Goal: Information Seeking & Learning: Learn about a topic

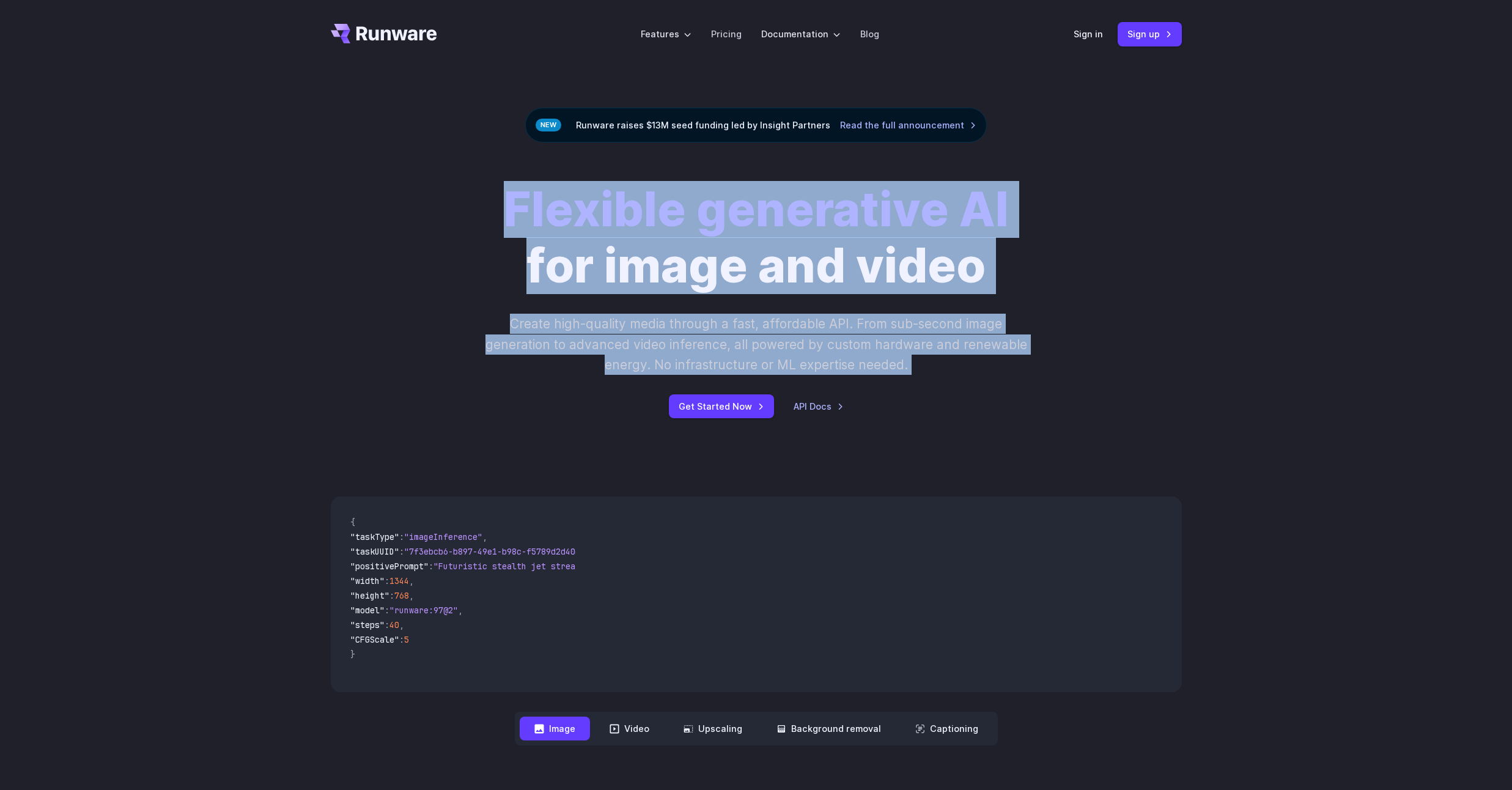
drag, startPoint x: 812, startPoint y: 242, endPoint x: 1226, endPoint y: 306, distance: 418.9
click at [1238, 302] on div "Flexible generative AI for image and video Create high-quality media through a …" at bounding box center [756, 300] width 1512 height 315
click at [685, 312] on div "Flexible generative AI for image and video Create high-quality media through a …" at bounding box center [756, 300] width 681 height 236
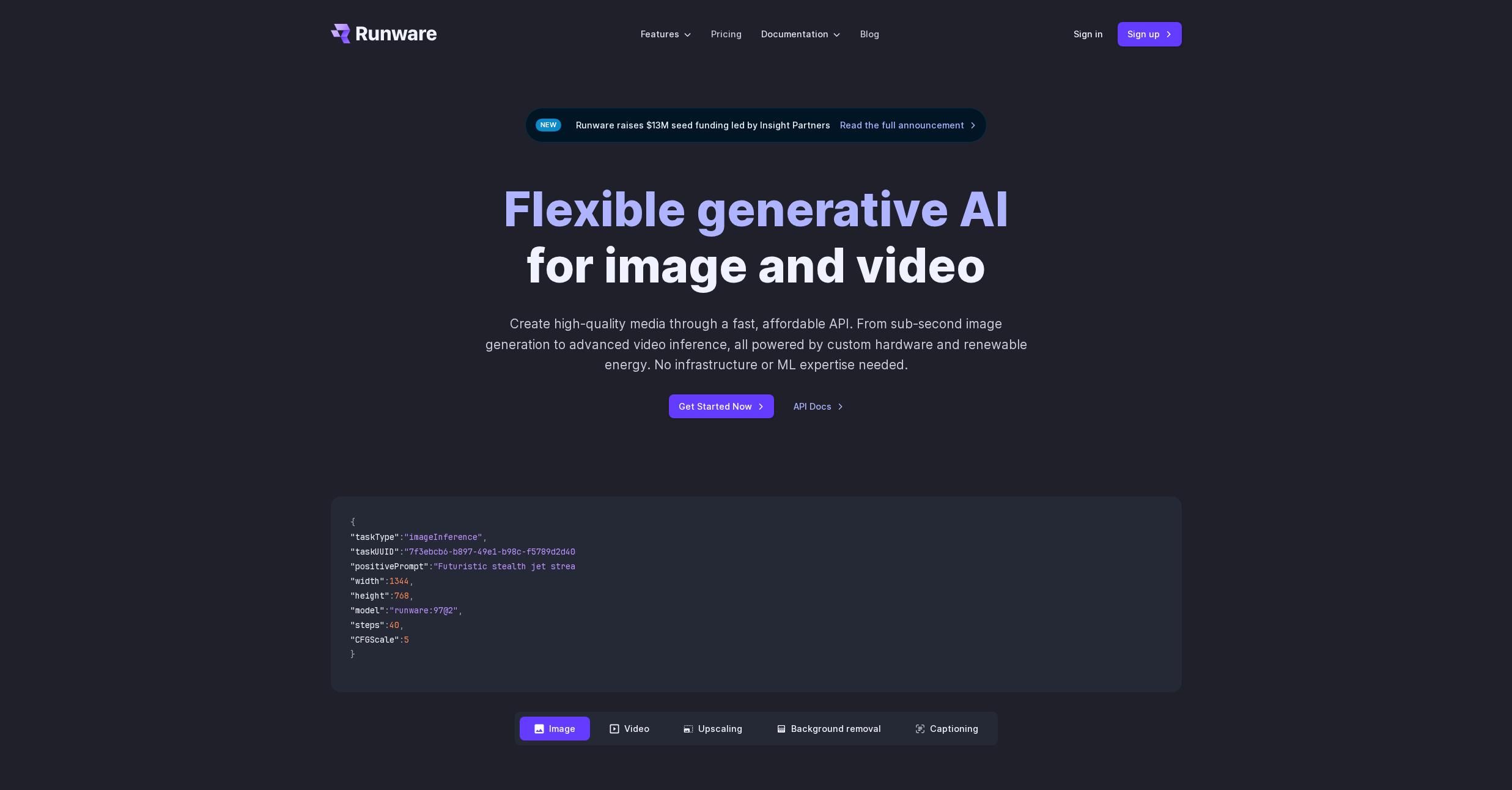
click at [590, 302] on div "Flexible generative AI for image and video Create high-quality media through a …" at bounding box center [756, 300] width 681 height 236
click at [729, 34] on link "Pricing" at bounding box center [726, 34] width 31 height 14
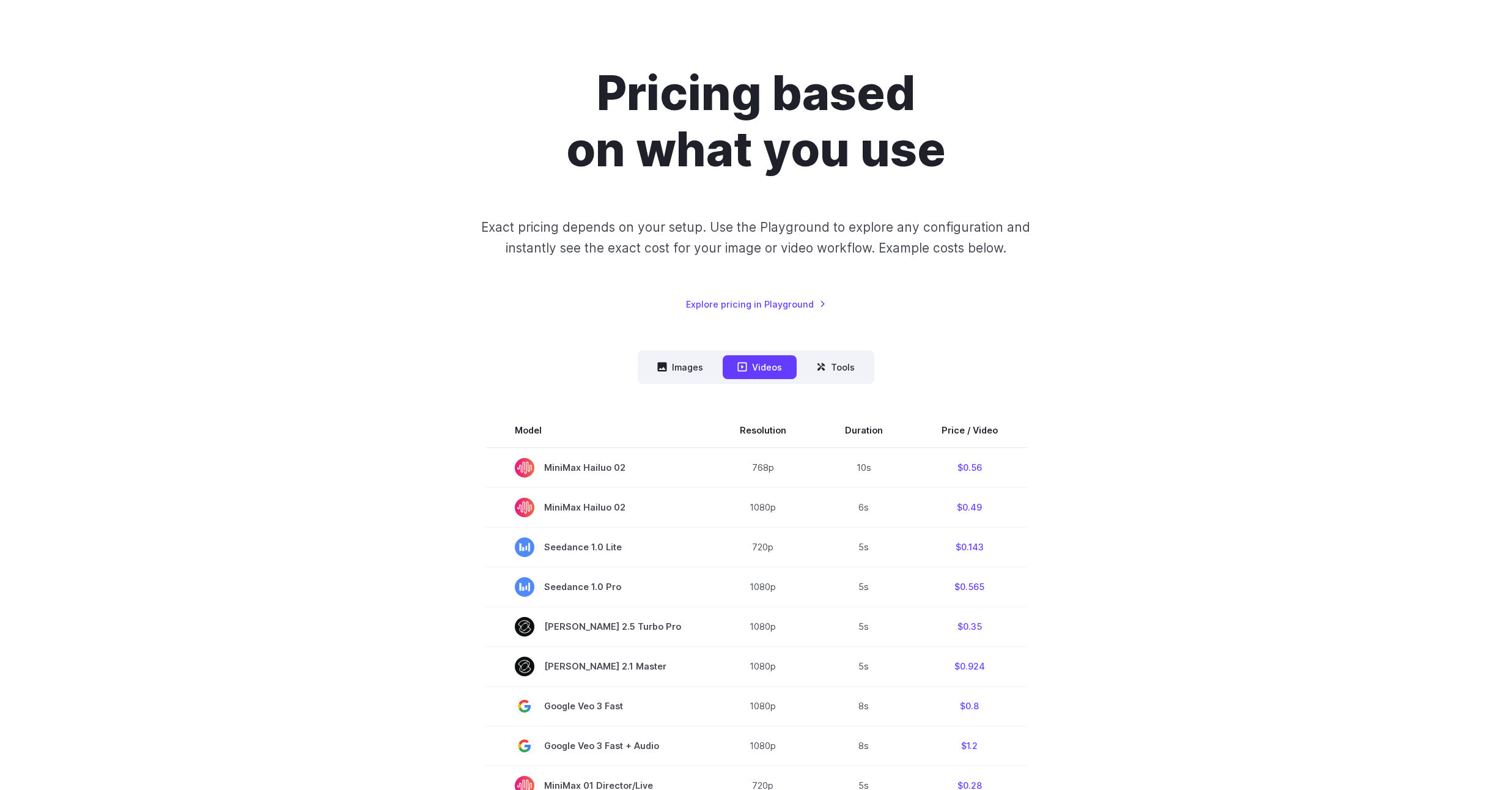
scroll to position [61, 0]
click at [738, 302] on link "Explore pricing in Playground" at bounding box center [756, 306] width 140 height 14
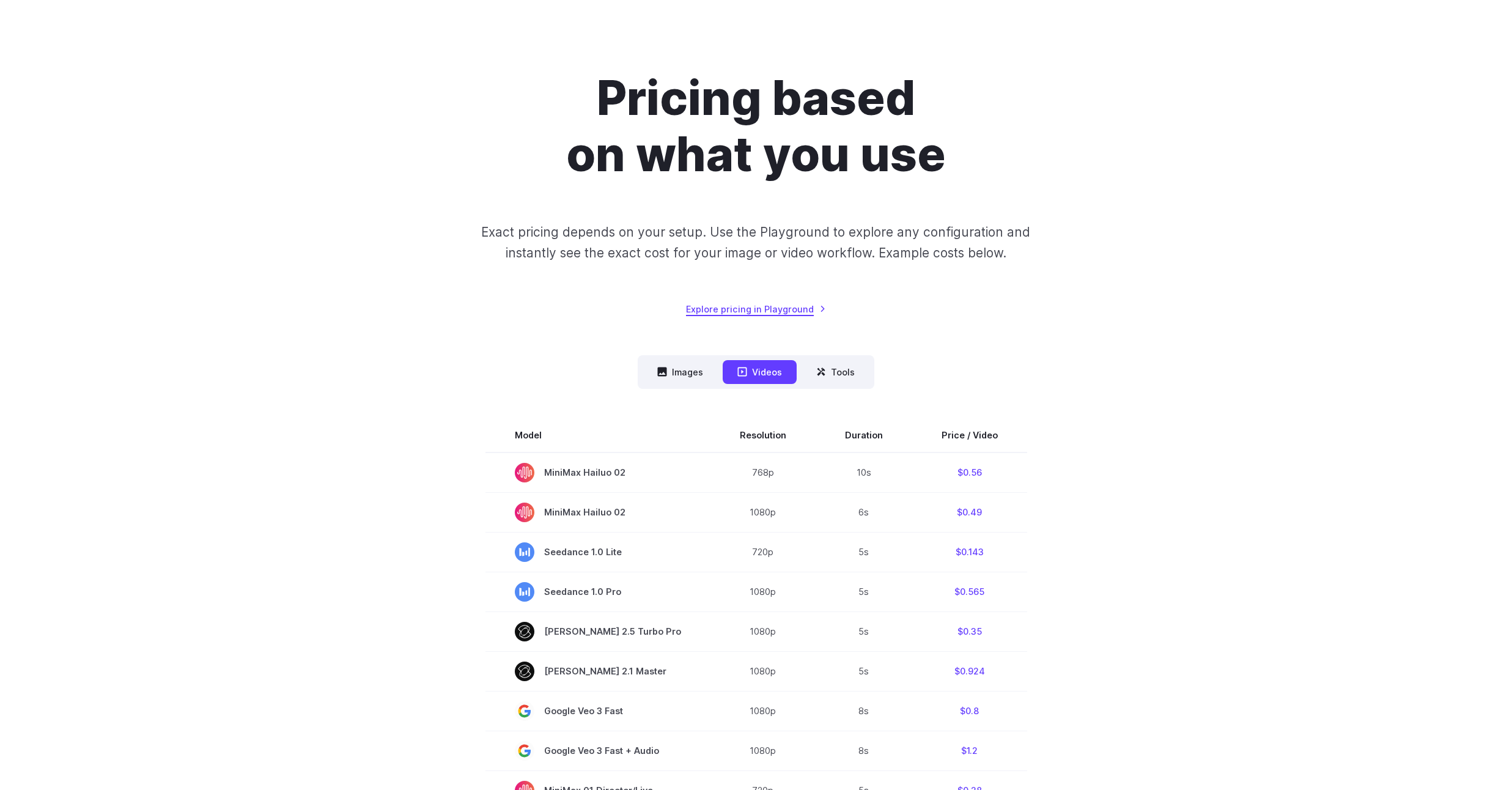
scroll to position [5, 0]
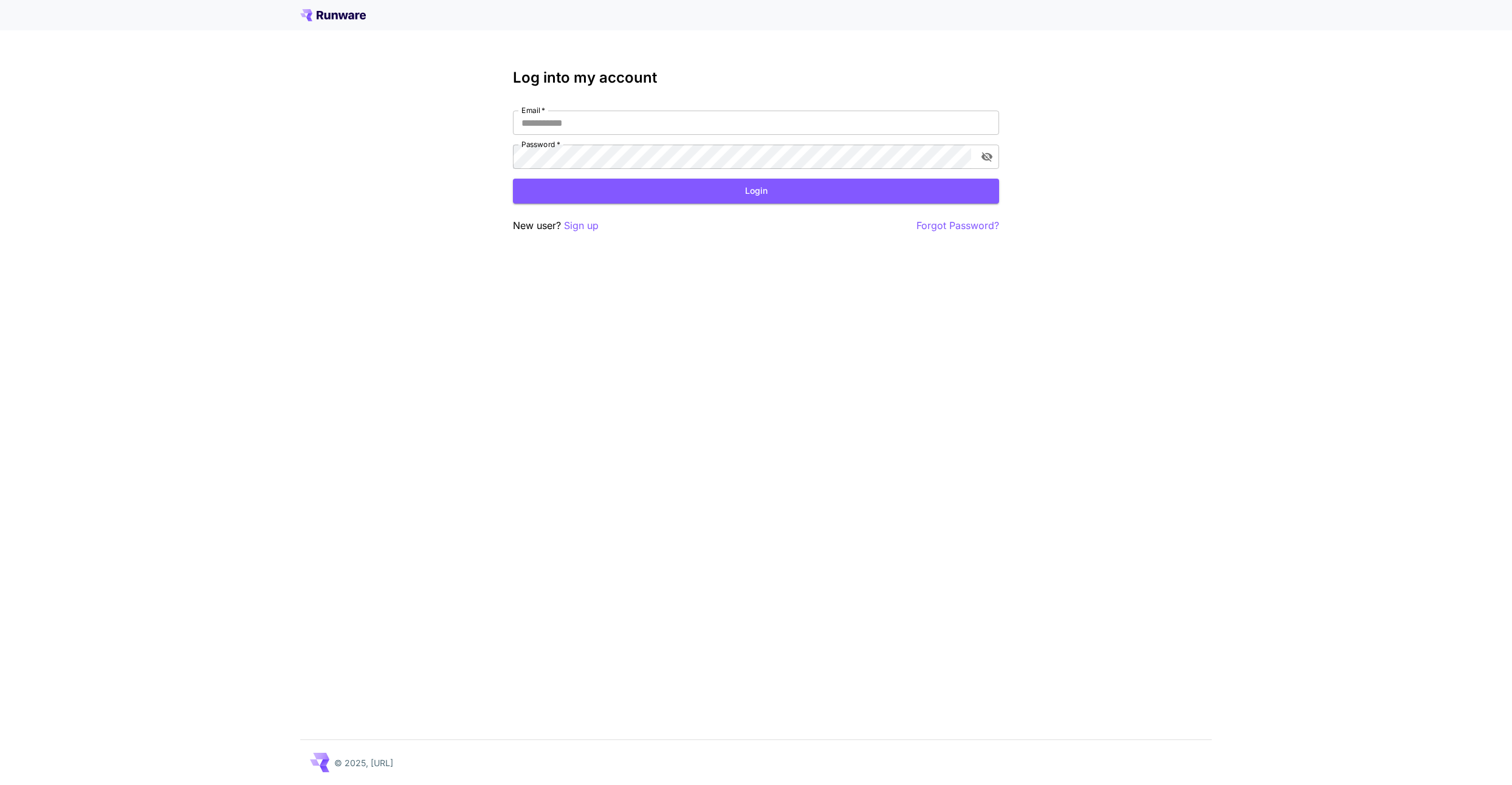
click at [331, 18] on icon at bounding box center [333, 15] width 66 height 12
click at [338, 13] on icon at bounding box center [333, 15] width 66 height 12
click at [346, 14] on icon at bounding box center [343, 16] width 10 height 6
